Goal: Information Seeking & Learning: Learn about a topic

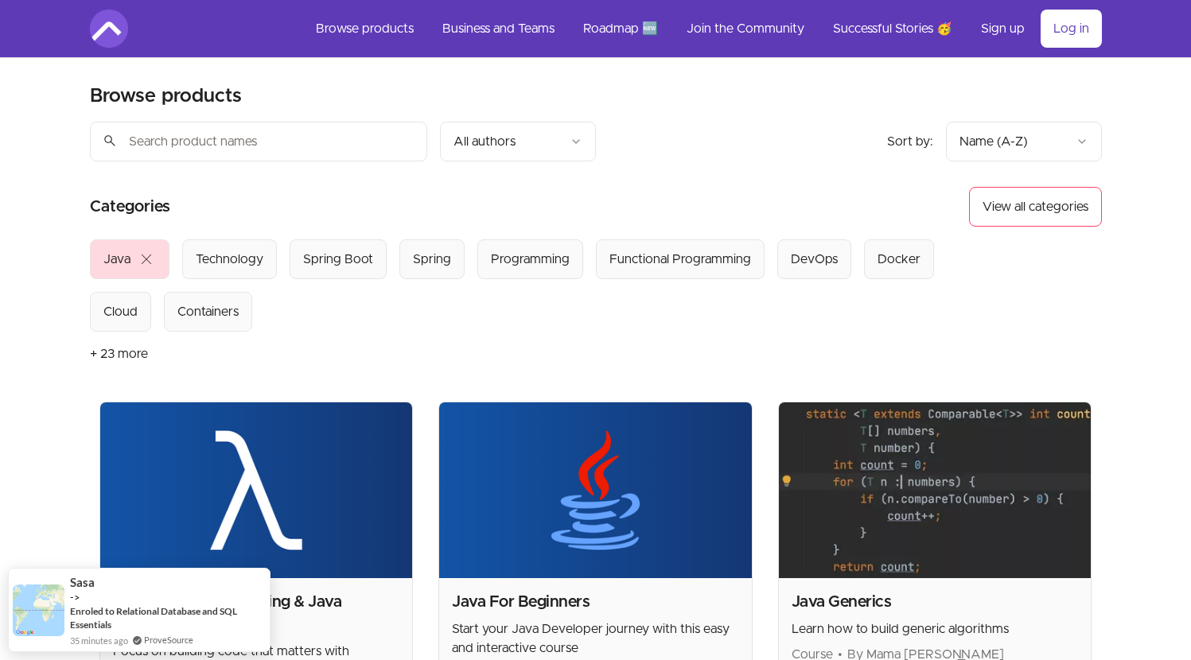
click at [104, 353] on button "+ 23 more" at bounding box center [119, 354] width 58 height 45
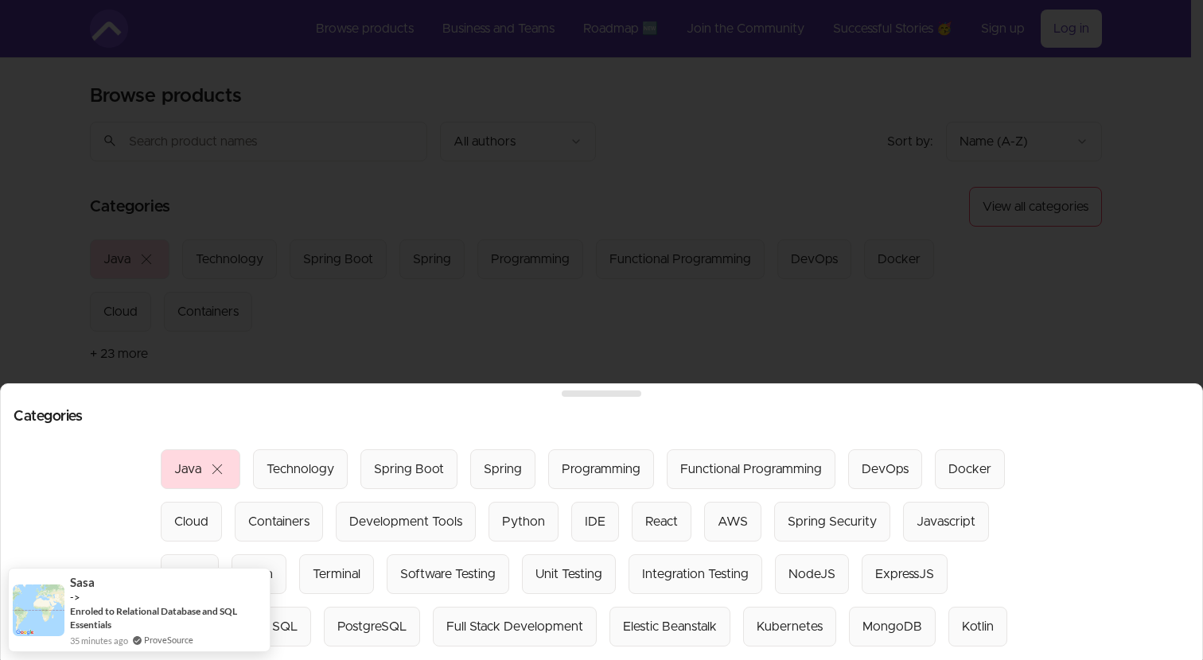
click at [308, 383] on div "Categories Select from all categories: Java close Technology Spring Boot Spring…" at bounding box center [601, 521] width 1203 height 277
click at [718, 515] on div "AWS" at bounding box center [733, 521] width 30 height 19
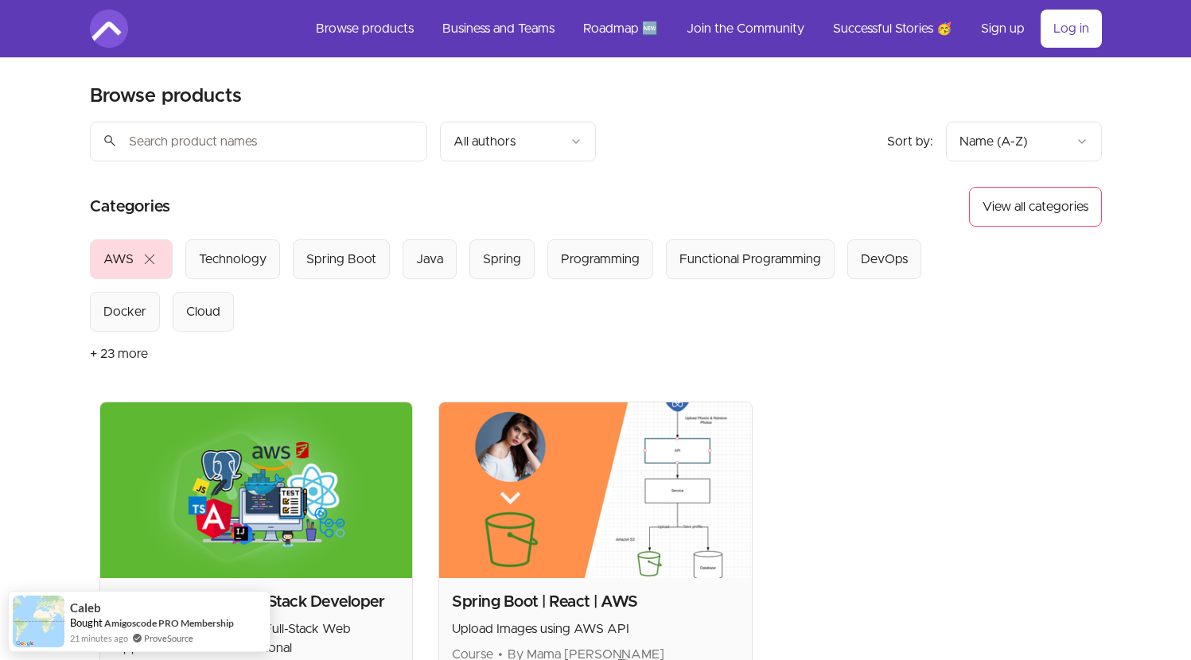
click at [154, 259] on span "close" at bounding box center [149, 259] width 19 height 19
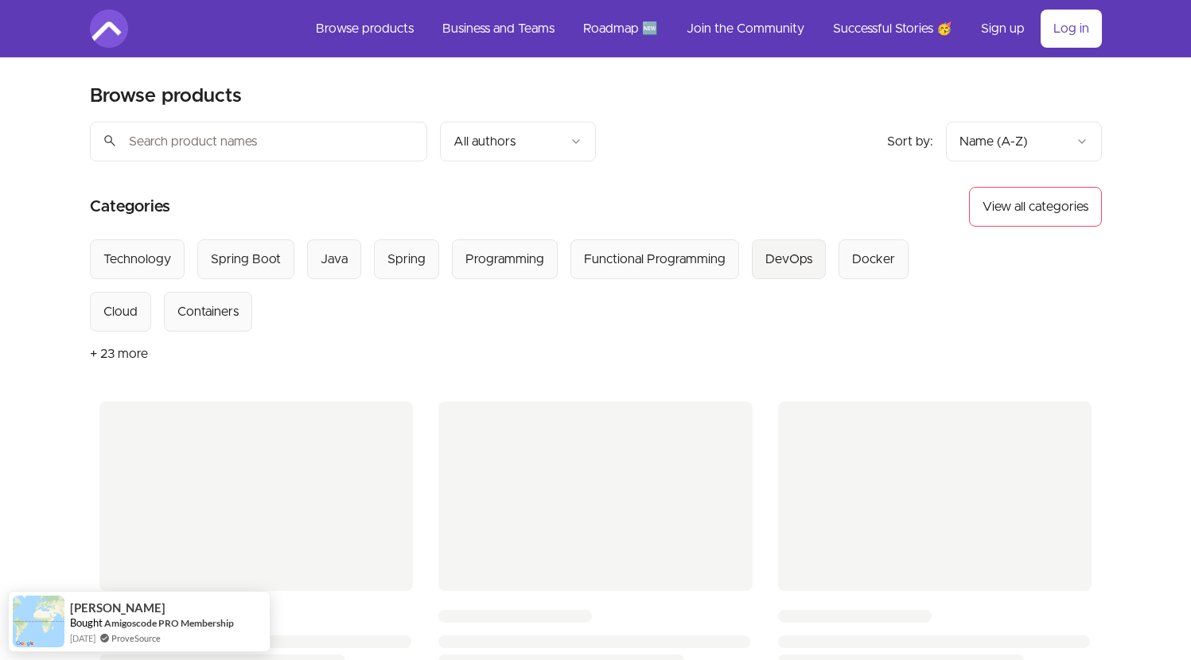
click at [775, 263] on div "DevOps" at bounding box center [788, 259] width 47 height 19
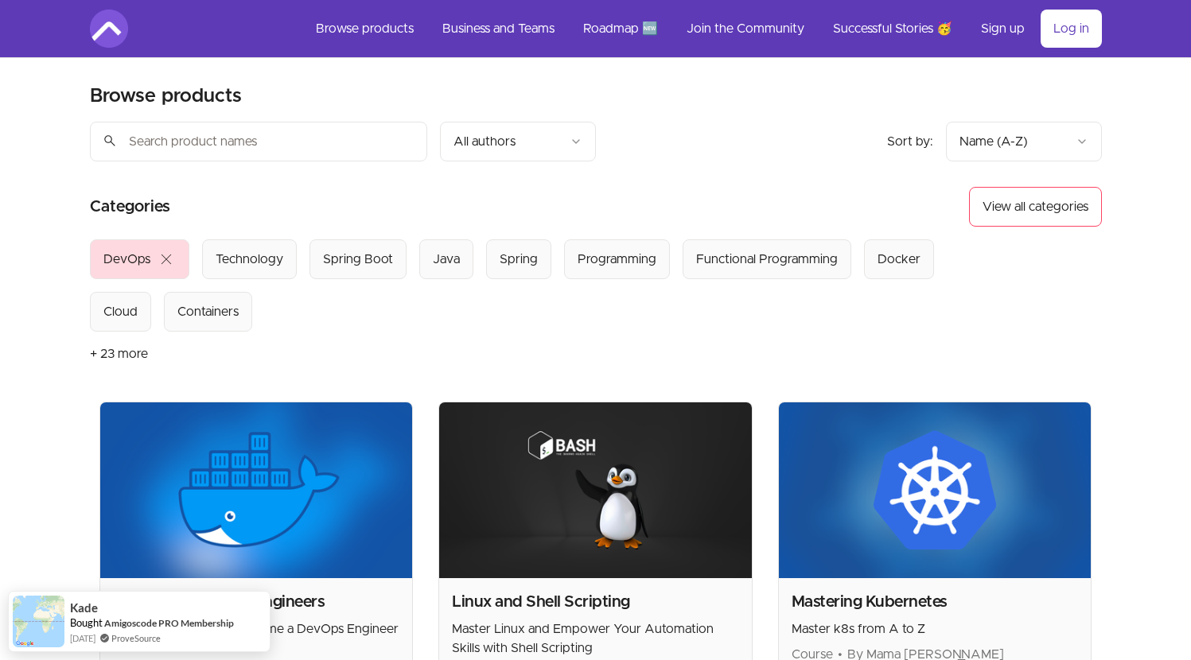
click at [99, 353] on button "+ 23 more" at bounding box center [119, 354] width 58 height 45
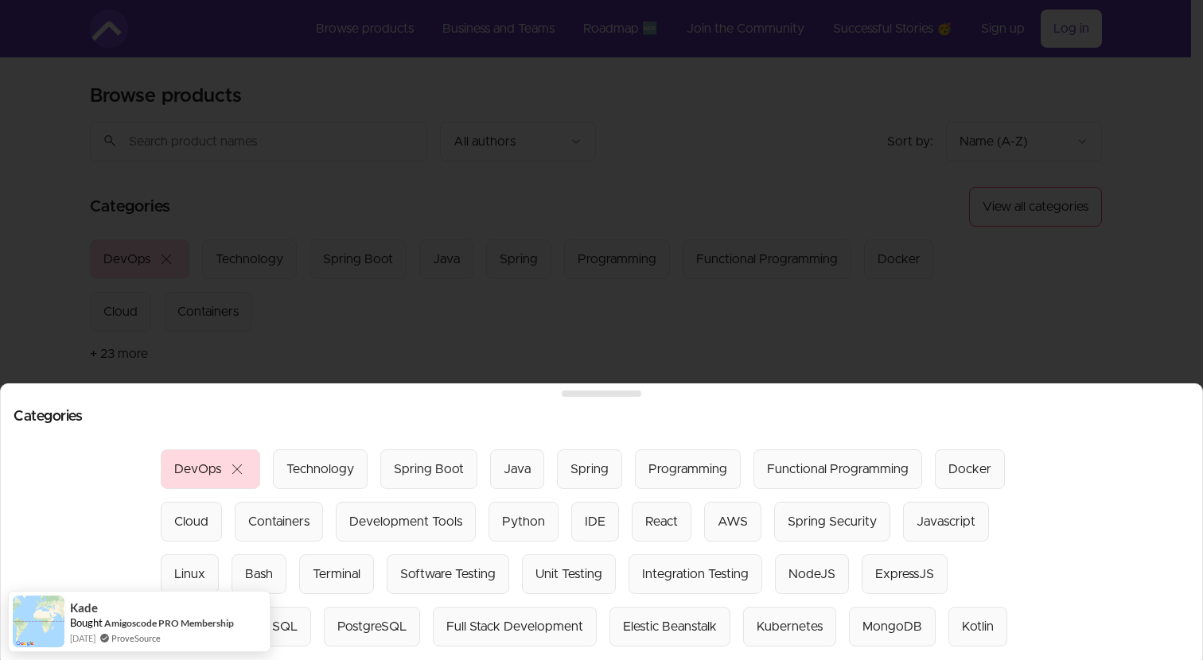
click at [500, 310] on div at bounding box center [601, 330] width 1203 height 660
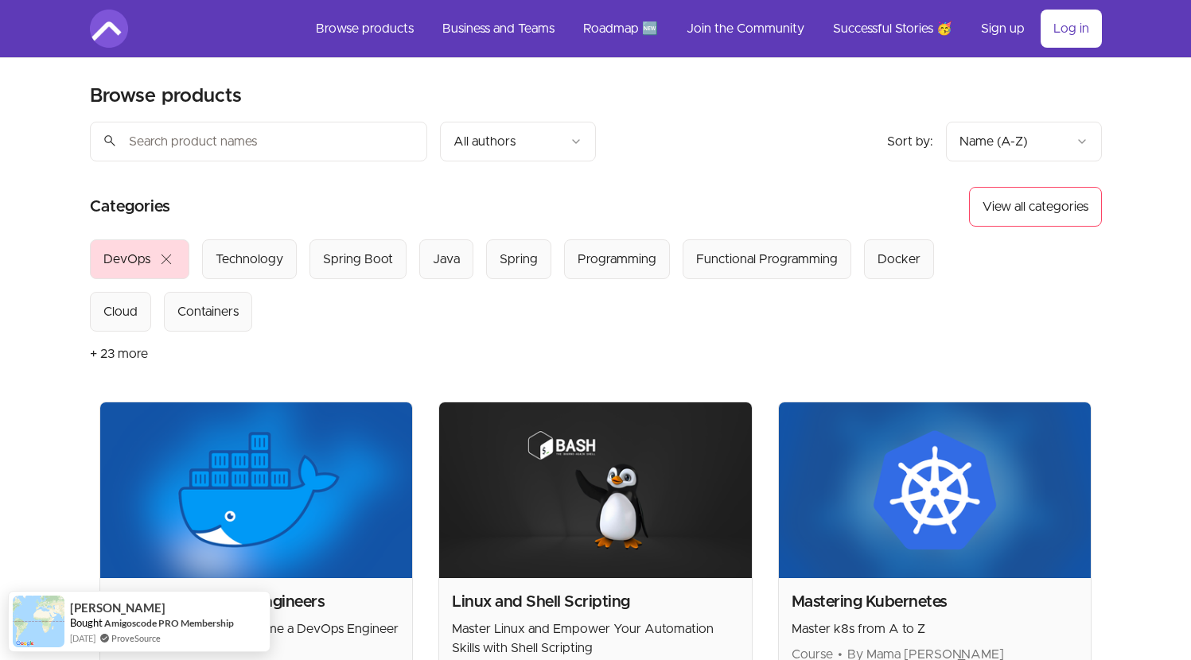
click at [1027, 144] on html "Skip to main content Main menu Includes navigation links and user settings Brow…" at bounding box center [595, 499] width 1191 height 998
click at [807, 206] on html "Skip to main content Main menu Includes navigation links and user settings Brow…" at bounding box center [595, 499] width 1191 height 998
click at [1043, 208] on button "View all categories" at bounding box center [1035, 207] width 133 height 40
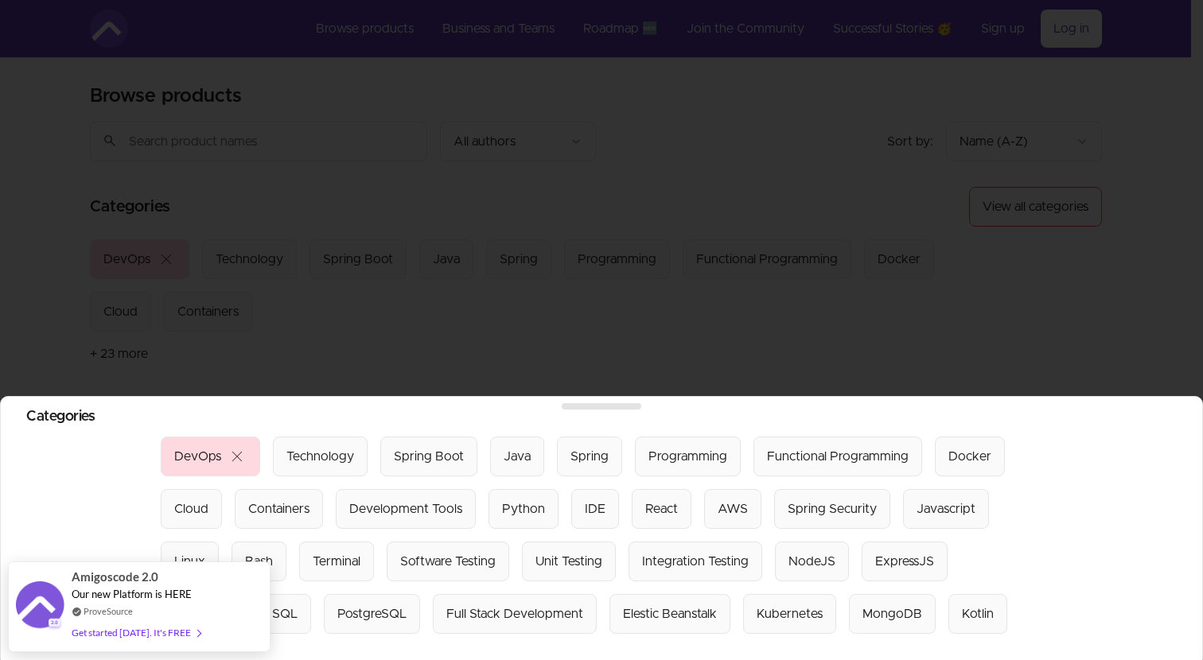
click at [702, 339] on div at bounding box center [601, 330] width 1203 height 660
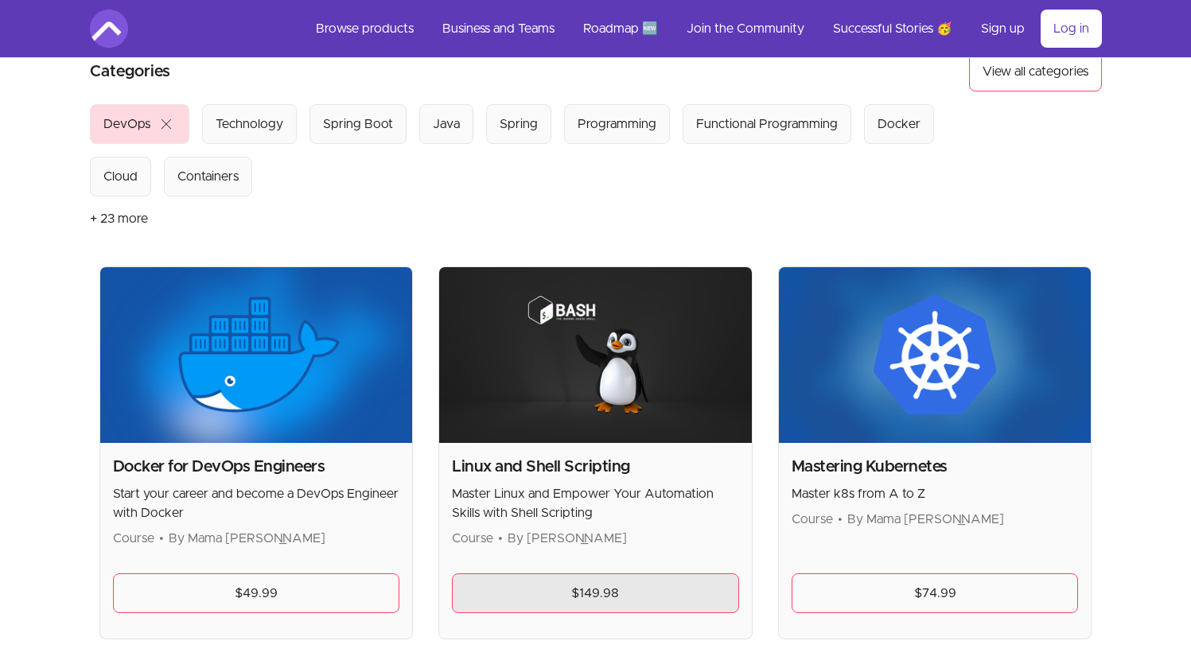
scroll to position [338, 0]
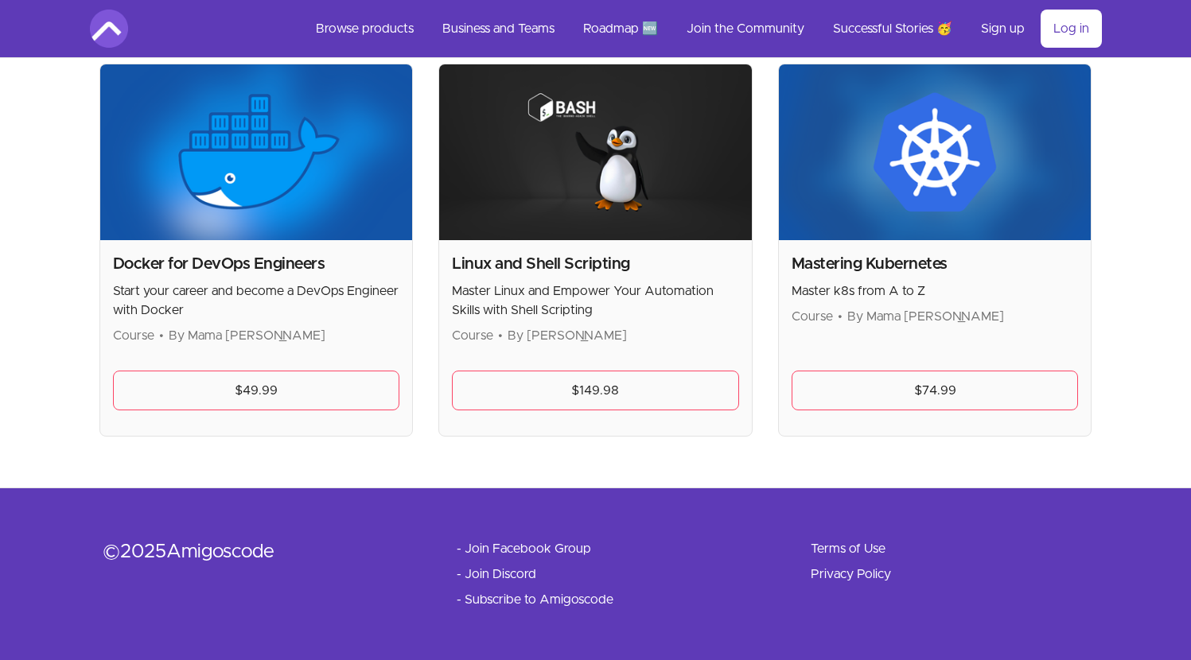
click at [609, 163] on img at bounding box center [595, 152] width 313 height 176
click at [605, 228] on img at bounding box center [595, 152] width 313 height 176
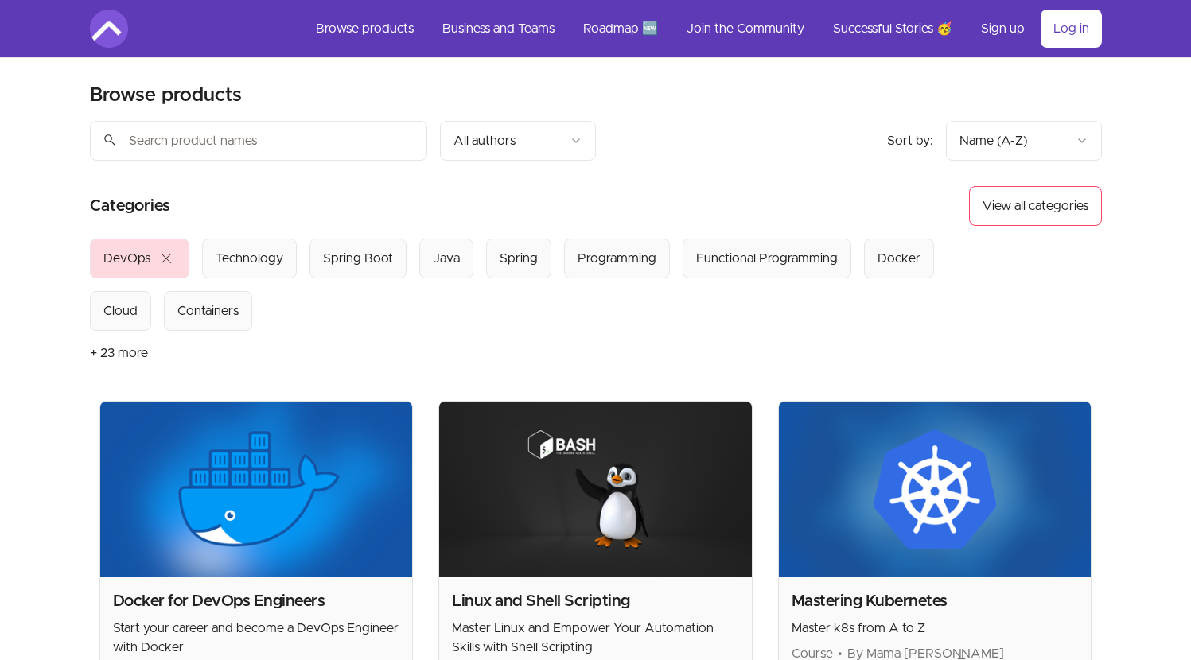
scroll to position [0, 0]
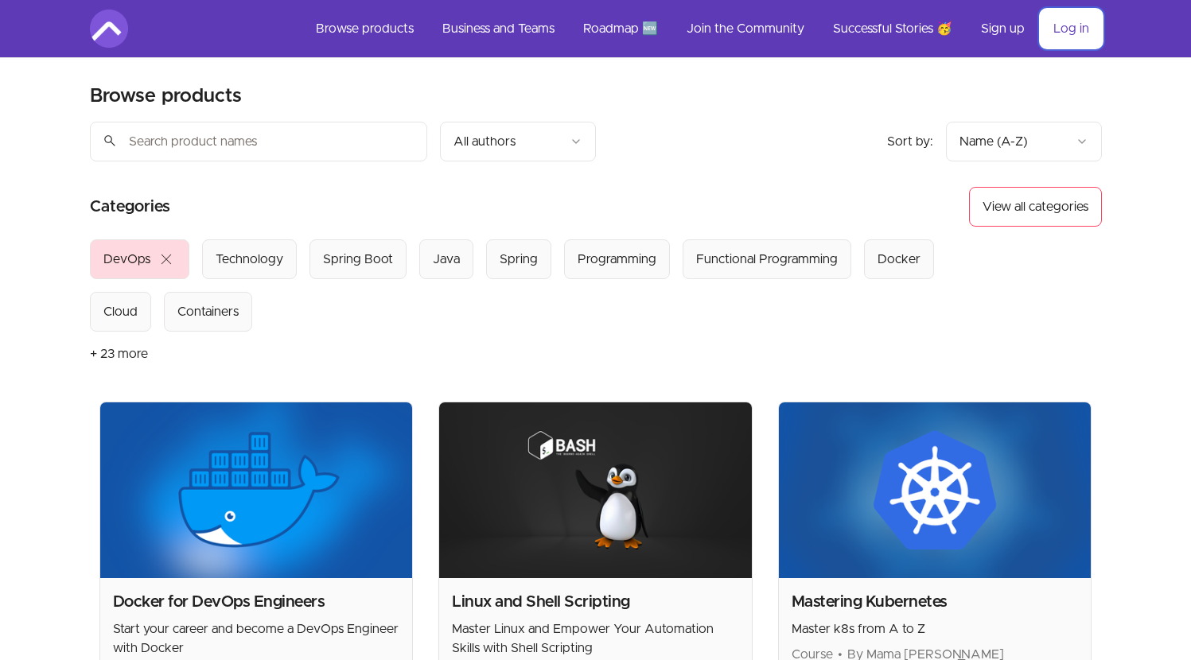
click at [1071, 35] on link "Log in" at bounding box center [1071, 29] width 61 height 38
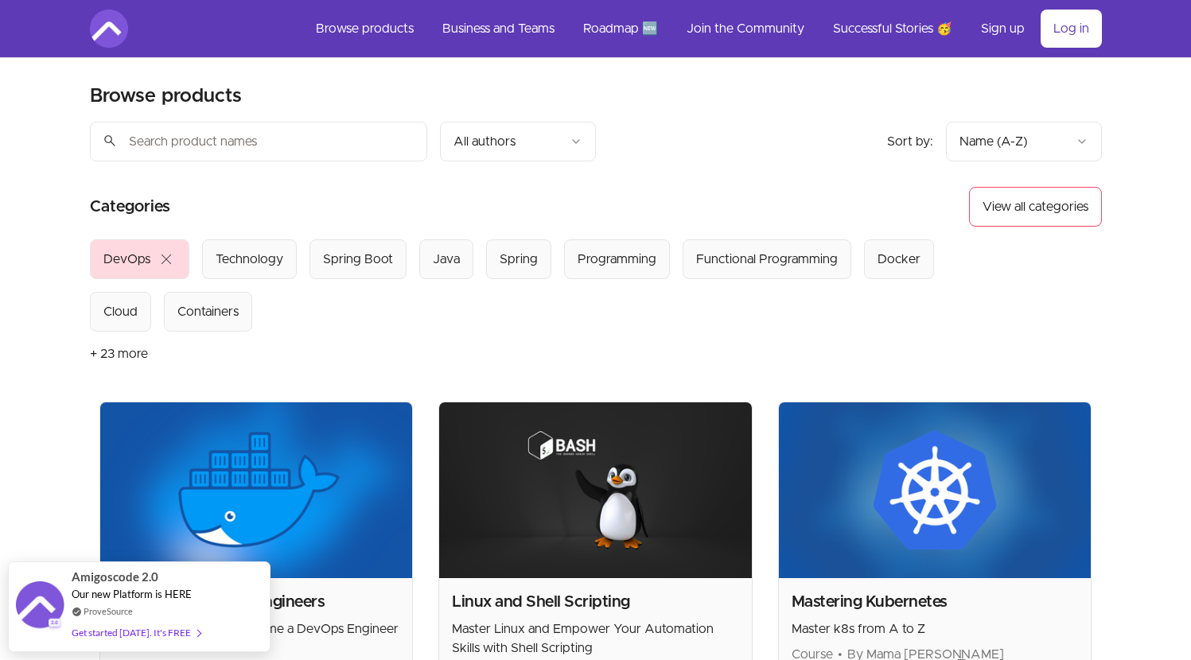
click at [619, 29] on link "Roadmap 🆕" at bounding box center [620, 29] width 100 height 38
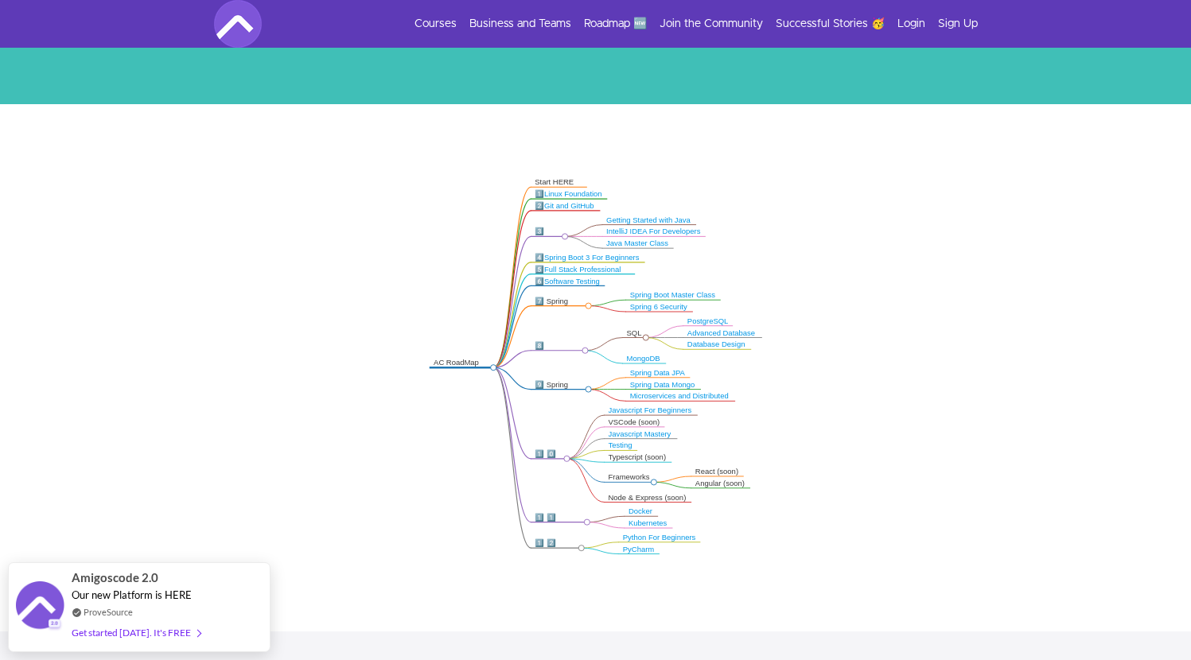
scroll to position [221, 0]
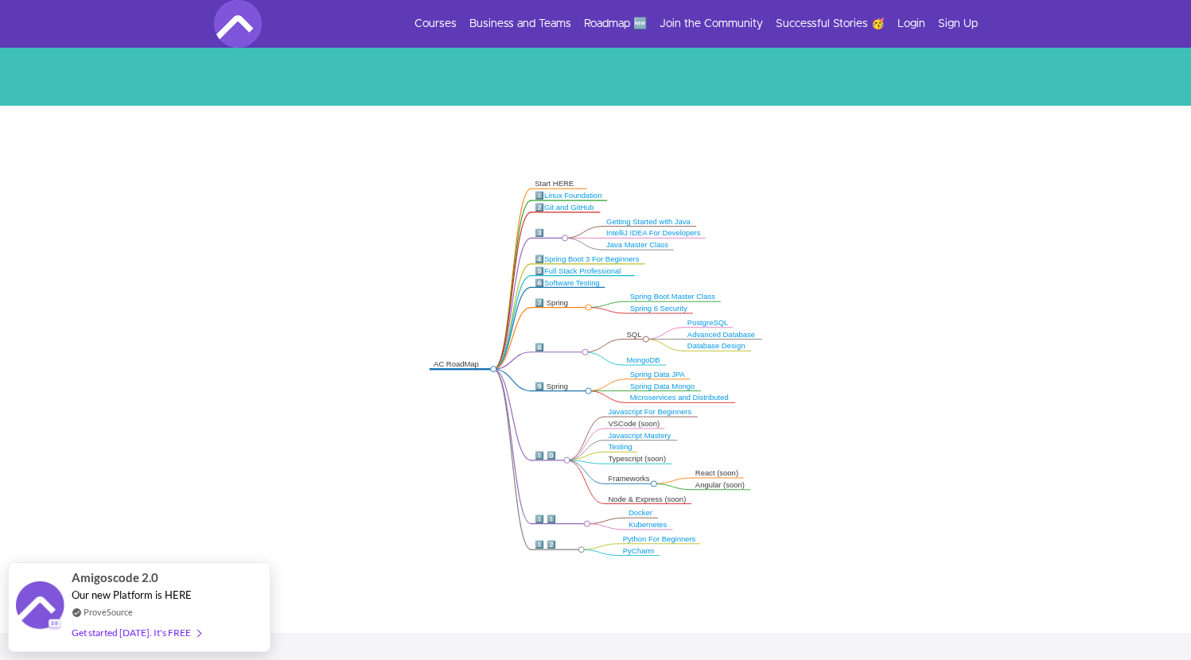
click at [540, 497] on icon ".markmap{font:300 16px/20px sans-serif}.markmap-link{fill:none}.markmap-node>ci…" at bounding box center [595, 367] width 1191 height 396
drag, startPoint x: 534, startPoint y: 519, endPoint x: 574, endPoint y: 520, distance: 40.6
click at [574, 520] on div "1️⃣ 1️⃣ DevOPS" at bounding box center [558, 524] width 49 height 19
click at [543, 520] on div "1️⃣ 1️⃣ DevOPS" at bounding box center [558, 524] width 49 height 19
click at [538, 520] on div "1️⃣ 1️⃣ DevOPS" at bounding box center [558, 524] width 49 height 19
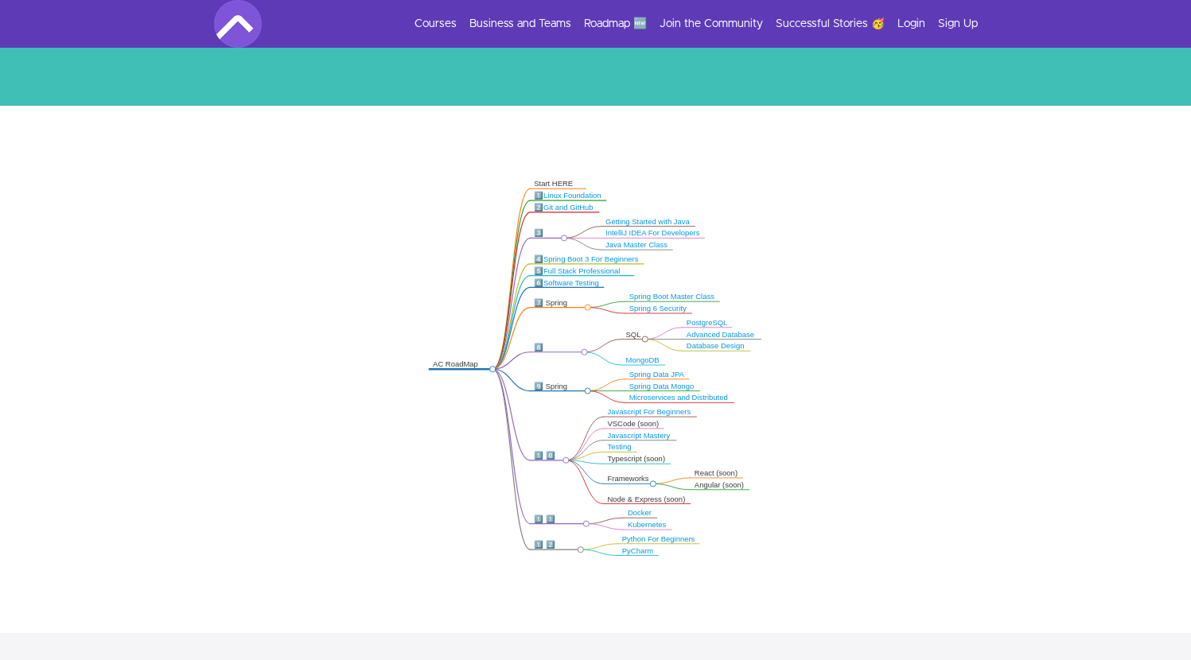
click at [645, 512] on link "Docker" at bounding box center [640, 513] width 24 height 8
